Goal: Understand process/instructions

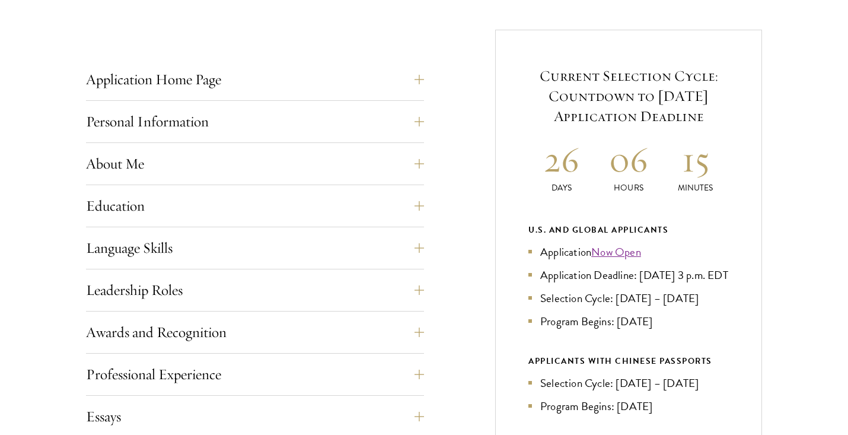
scroll to position [454, 0]
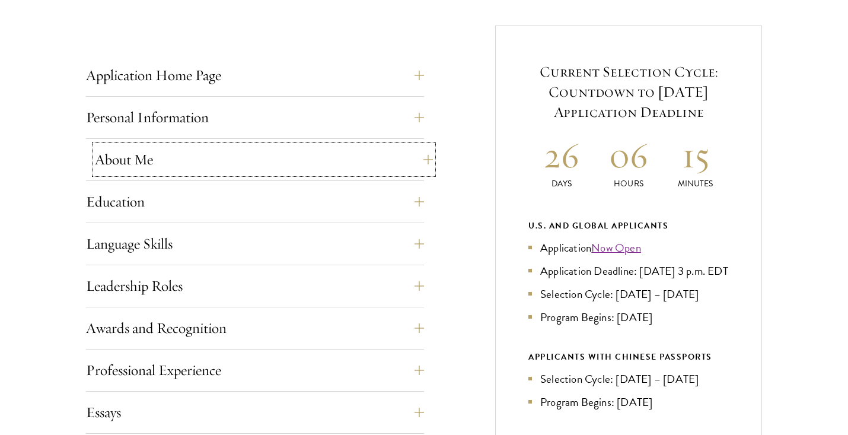
click at [421, 155] on button "About Me" at bounding box center [264, 159] width 338 height 28
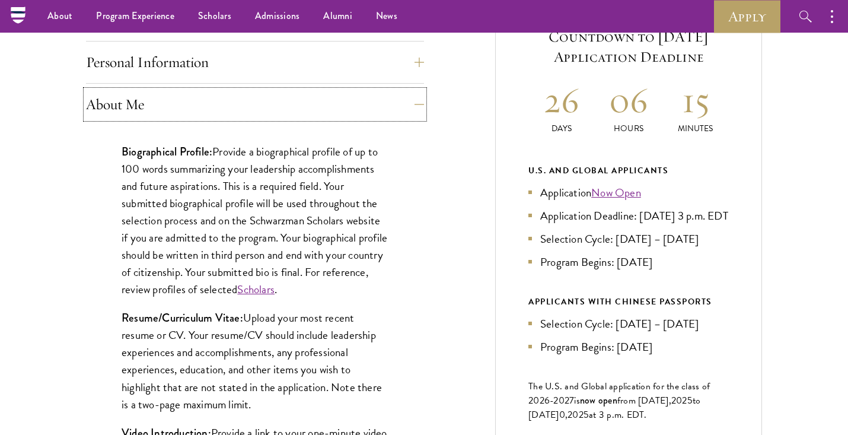
scroll to position [508, 0]
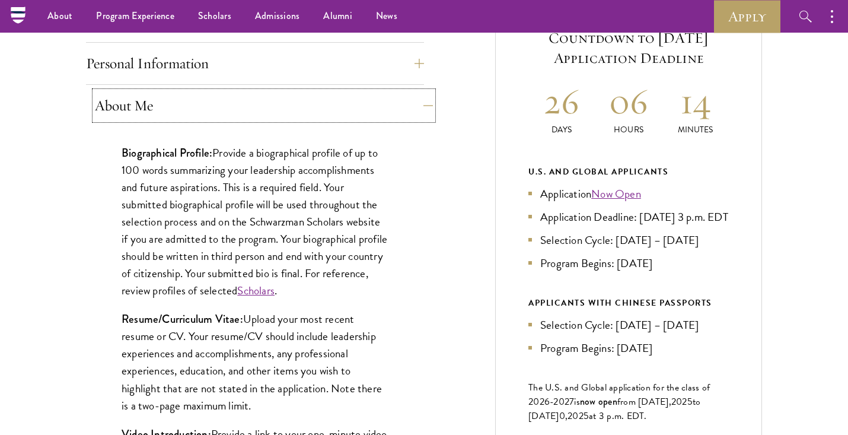
click at [423, 101] on button "About Me" at bounding box center [264, 105] width 338 height 28
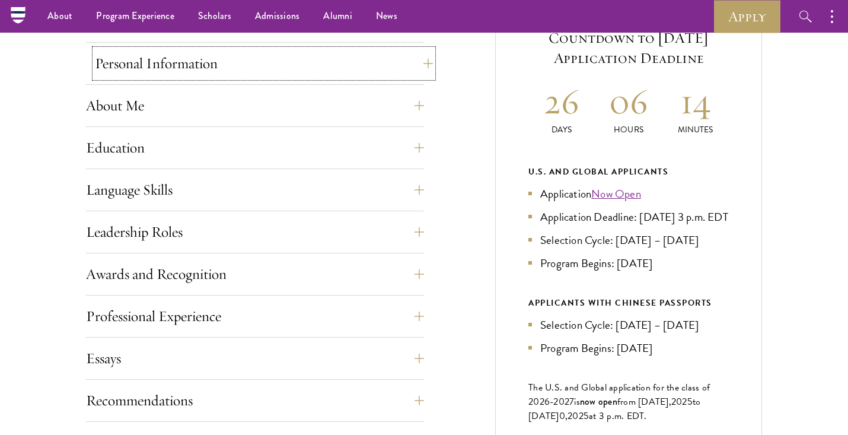
click at [419, 62] on button "Personal Information" at bounding box center [264, 63] width 338 height 28
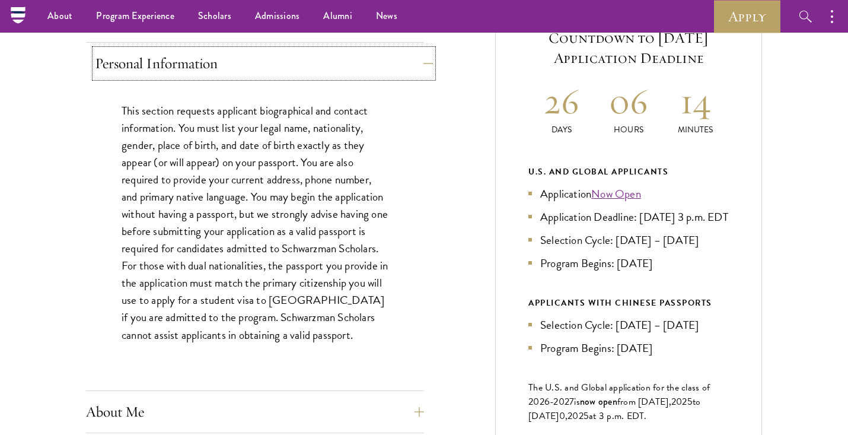
click at [419, 62] on button "Personal Information" at bounding box center [264, 63] width 338 height 28
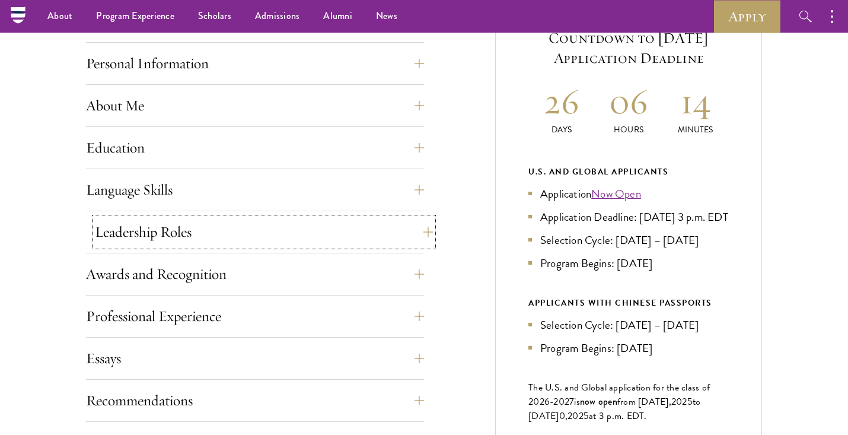
click at [413, 228] on button "Leadership Roles" at bounding box center [264, 232] width 338 height 28
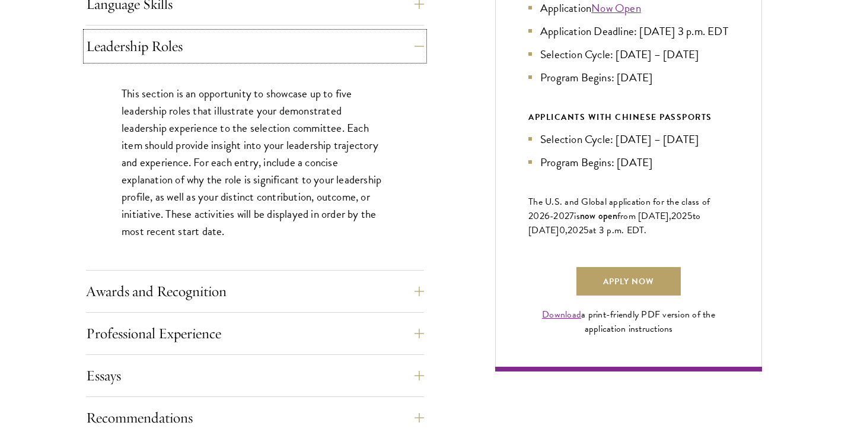
scroll to position [696, 0]
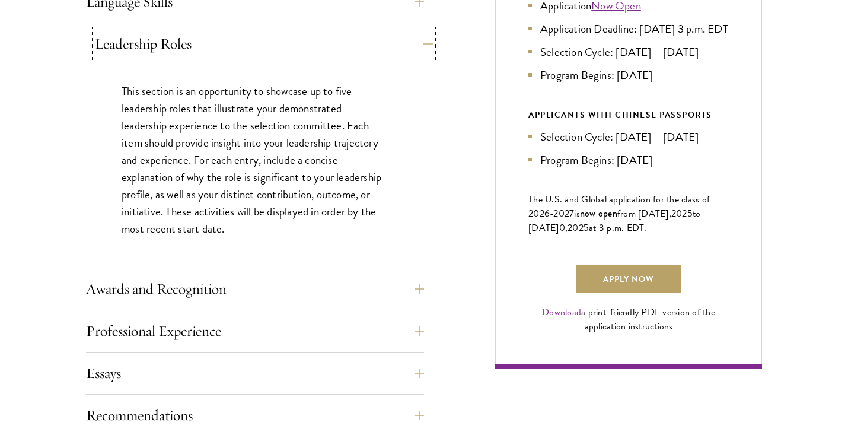
click at [423, 49] on button "Leadership Roles" at bounding box center [264, 44] width 338 height 28
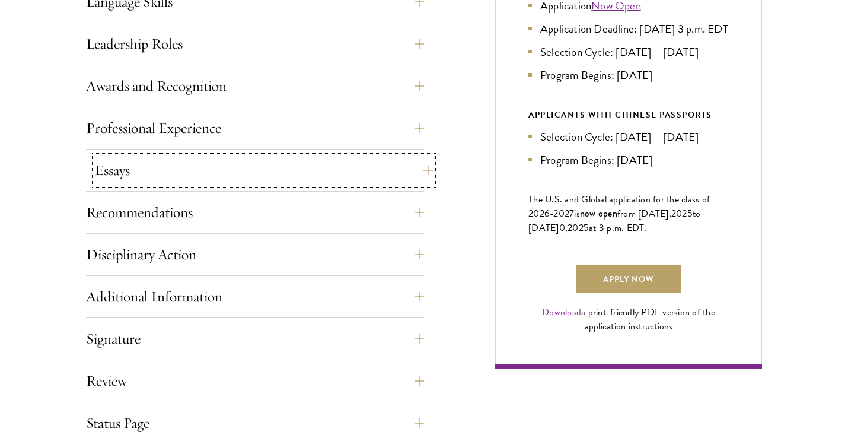
click at [418, 171] on button "Essays" at bounding box center [264, 170] width 338 height 28
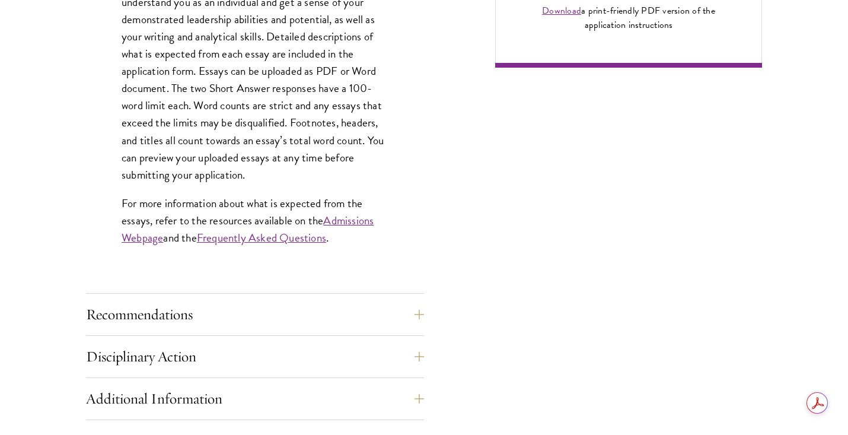
scroll to position [1001, 0]
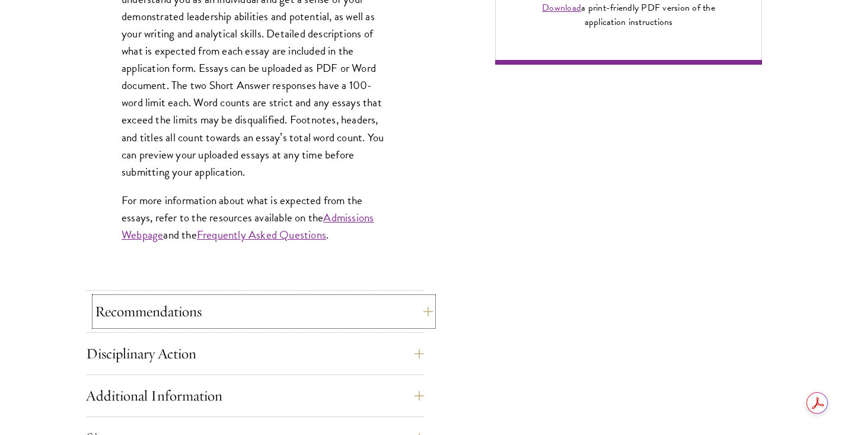
click at [418, 310] on button "Recommendations" at bounding box center [264, 311] width 338 height 28
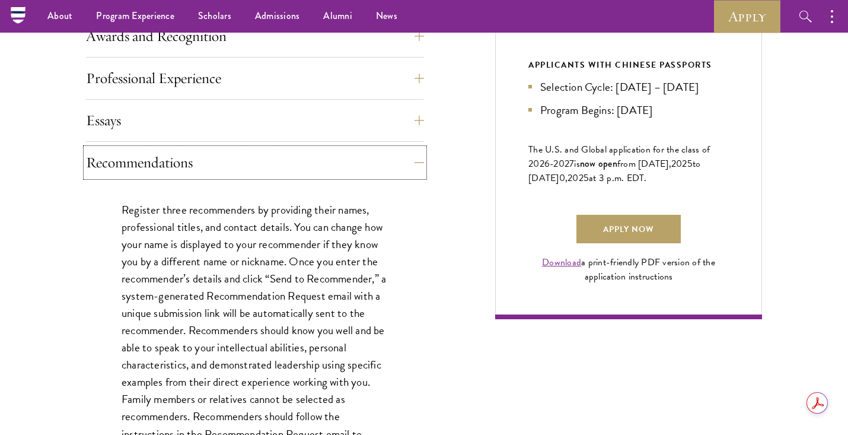
scroll to position [746, 0]
click at [421, 158] on button "Recommendations" at bounding box center [264, 163] width 338 height 28
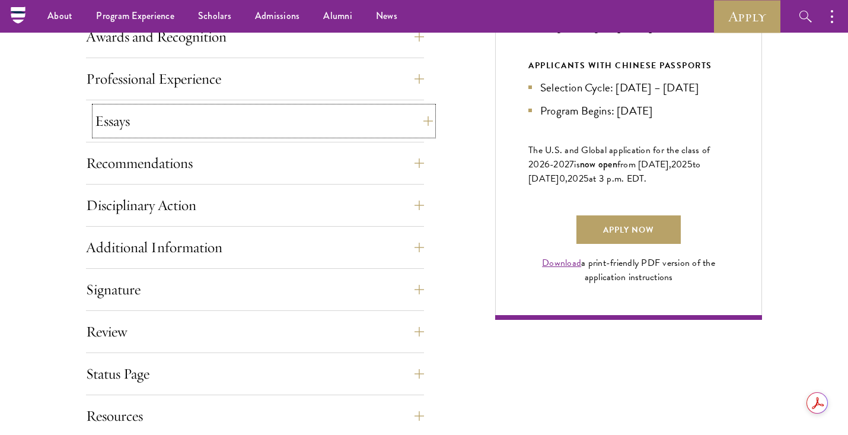
click at [422, 126] on button "Essays" at bounding box center [264, 121] width 338 height 28
